Goal: Task Accomplishment & Management: Manage account settings

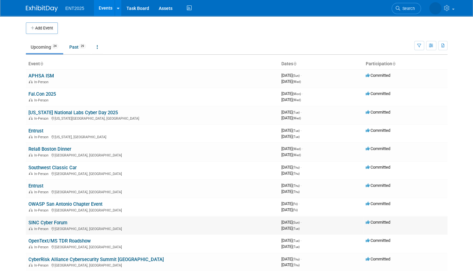
click at [61, 222] on link "SINC Cyber Forum" at bounding box center [47, 223] width 39 height 6
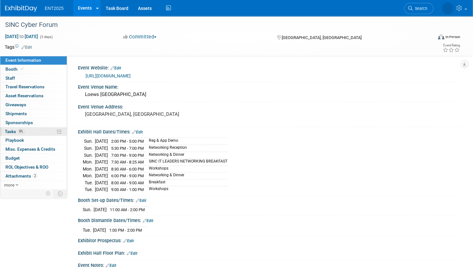
click at [36, 129] on link "0% Tasks 0%" at bounding box center [33, 131] width 67 height 9
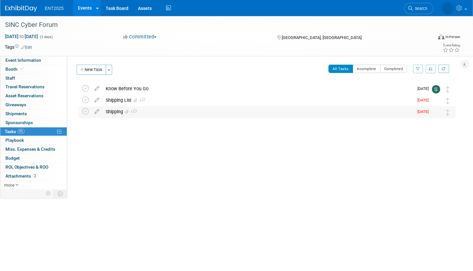
click at [180, 112] on div "Shipping 1" at bounding box center [258, 111] width 311 height 11
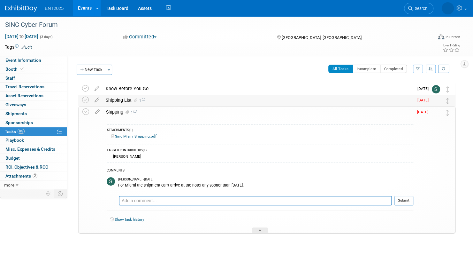
click at [193, 100] on div "Shipping List 1" at bounding box center [258, 100] width 311 height 11
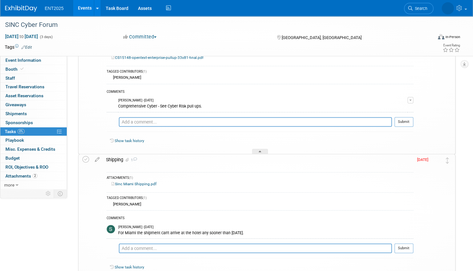
scroll to position [128, 0]
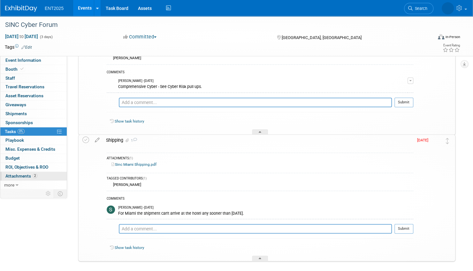
click at [53, 175] on link "2 Attachments 2" at bounding box center [33, 176] width 67 height 9
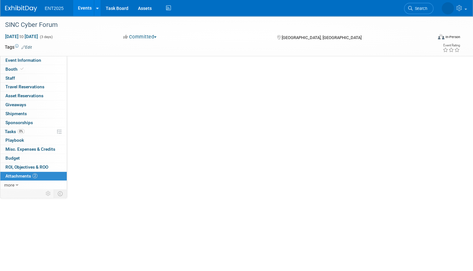
scroll to position [0, 0]
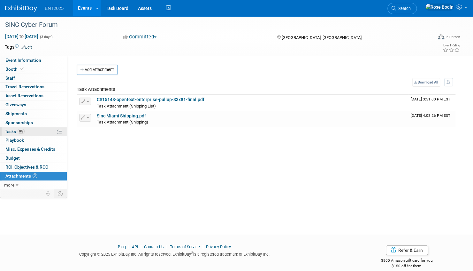
click at [39, 130] on link "0% Tasks 0%" at bounding box center [33, 131] width 67 height 9
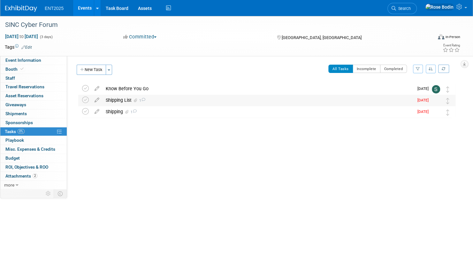
click at [173, 99] on div "Shipping List 1" at bounding box center [258, 100] width 311 height 11
